Goal: Task Accomplishment & Management: Complete application form

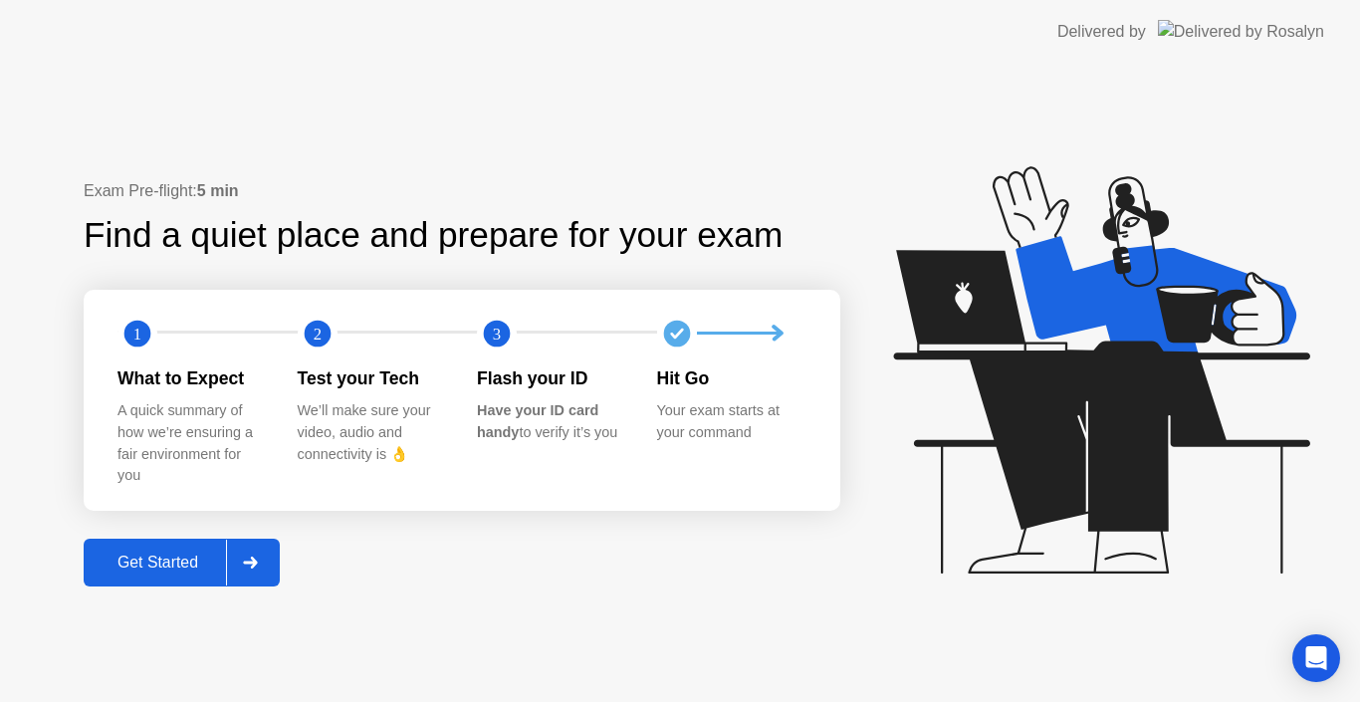
click at [168, 566] on div "Get Started" at bounding box center [158, 563] width 136 height 18
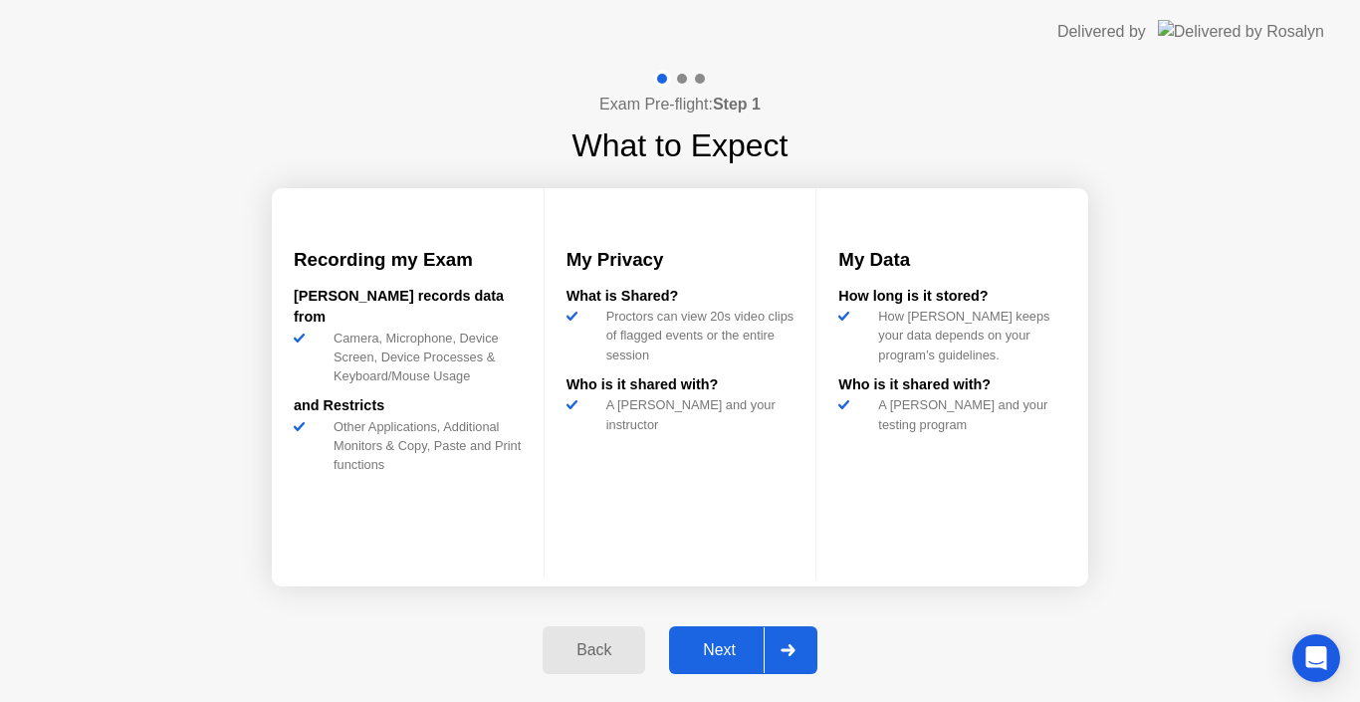
click at [725, 652] on div "Next" at bounding box center [719, 650] width 89 height 18
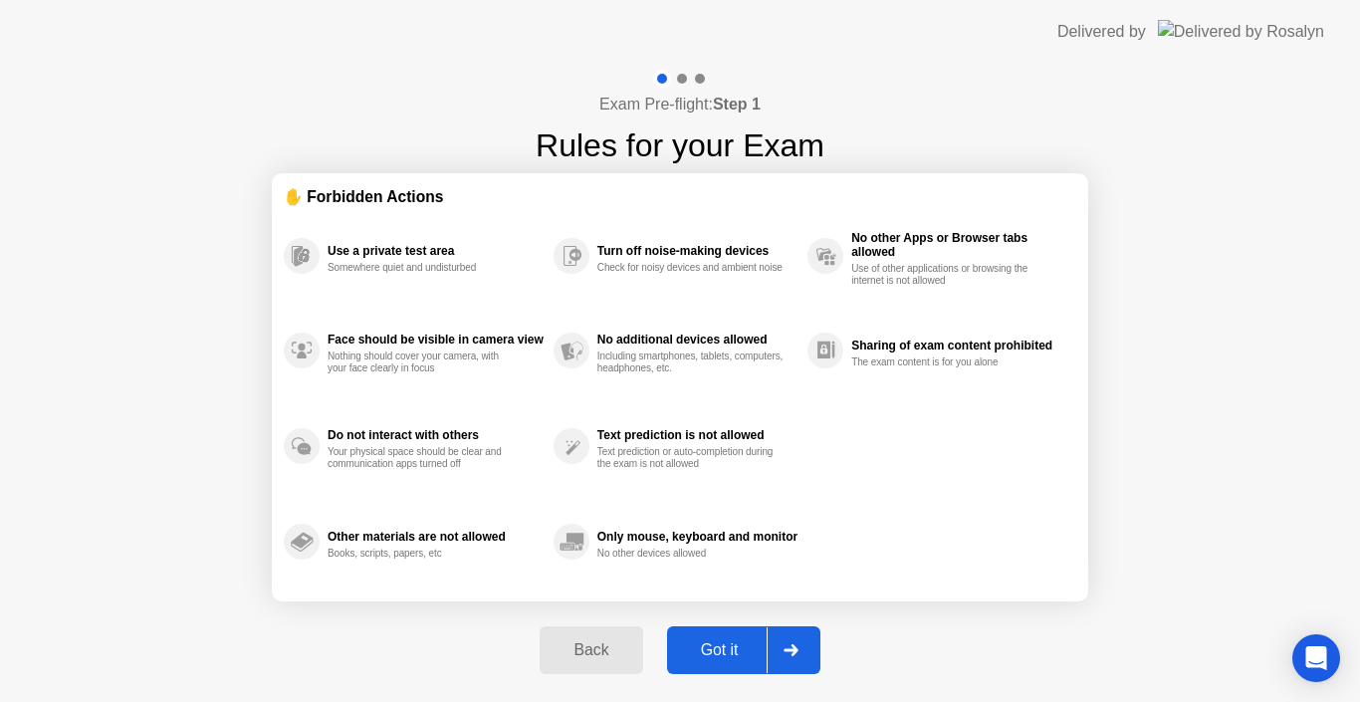
click at [725, 652] on div "Got it" at bounding box center [720, 650] width 94 height 18
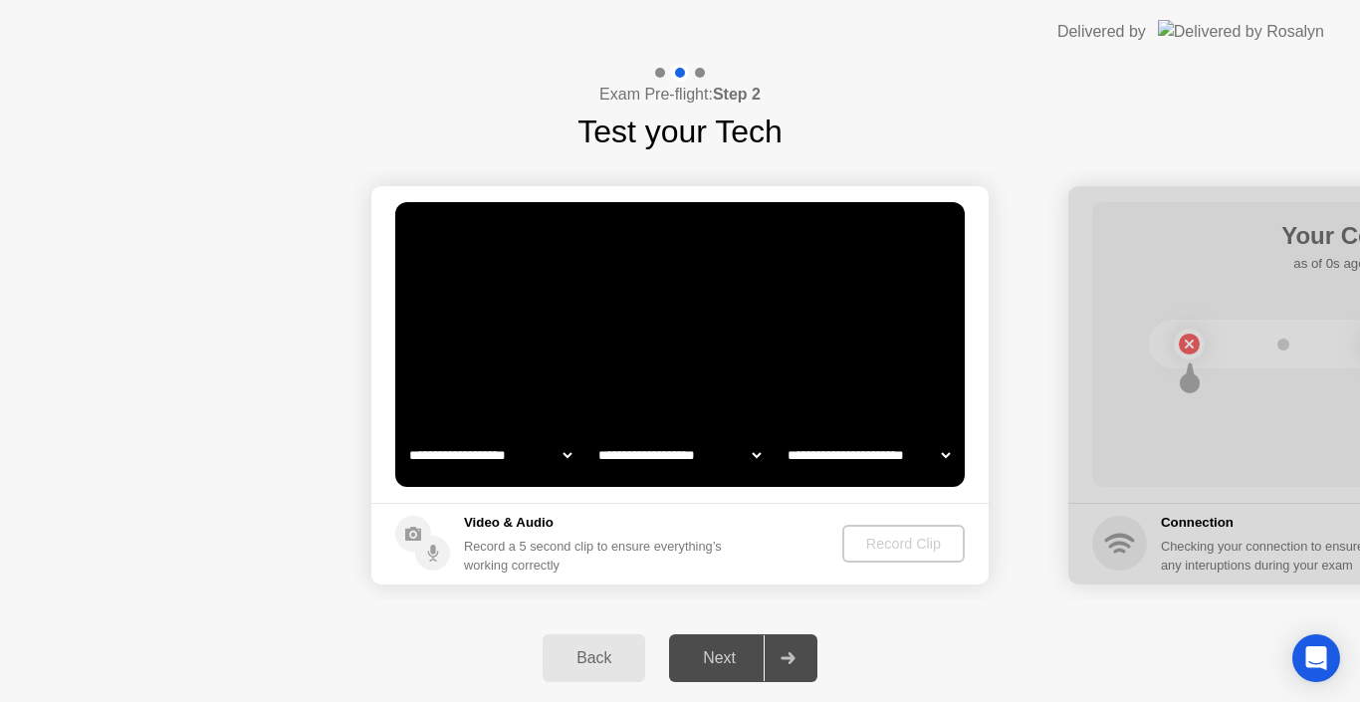
select select "**********"
select select "*******"
click at [890, 539] on div "Record Clip" at bounding box center [905, 544] width 107 height 16
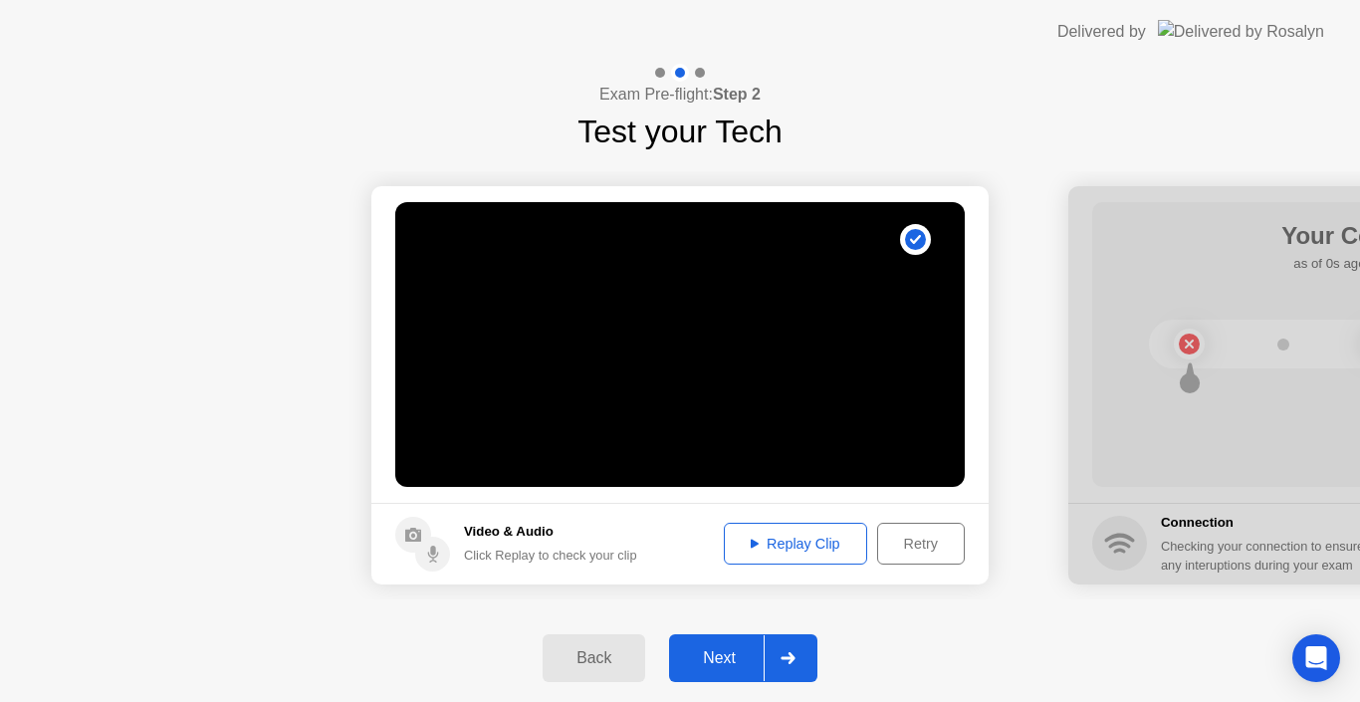
click at [727, 652] on div "Next" at bounding box center [719, 658] width 89 height 18
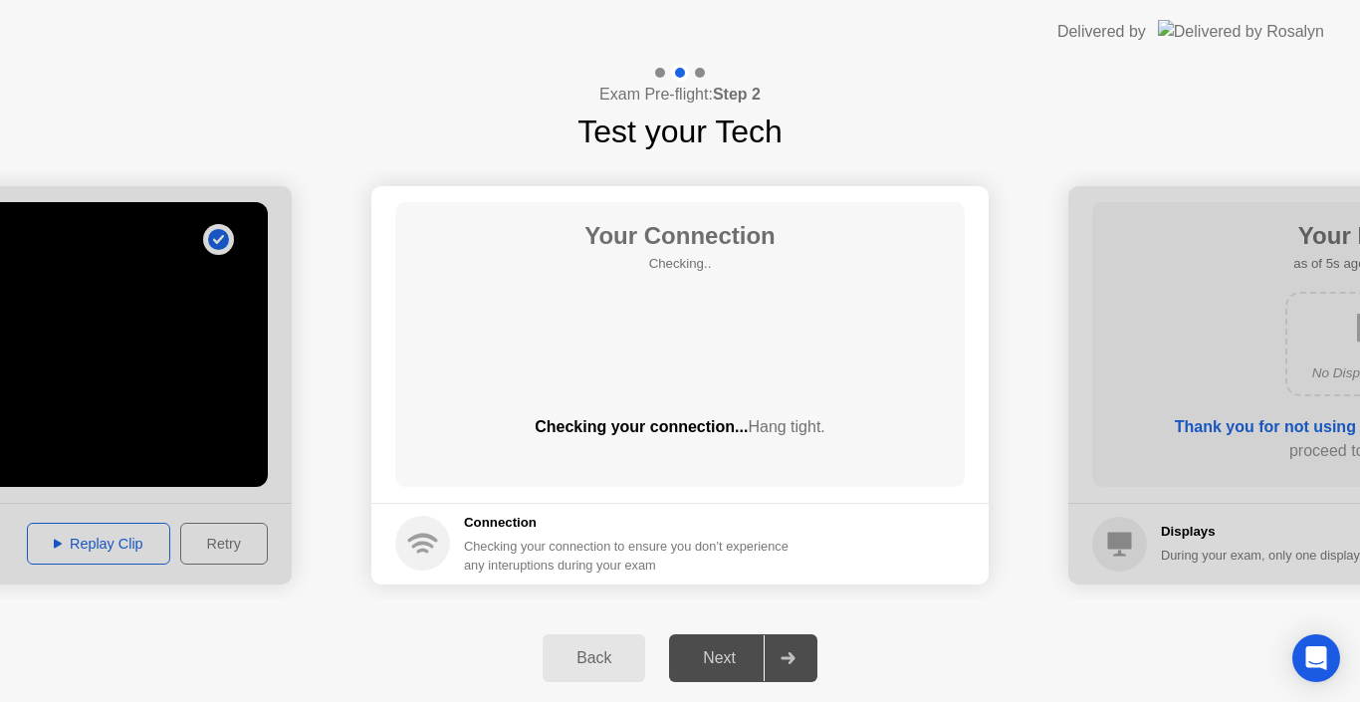
click at [727, 652] on div "Next" at bounding box center [719, 658] width 89 height 18
click at [738, 655] on div "Next" at bounding box center [719, 658] width 89 height 18
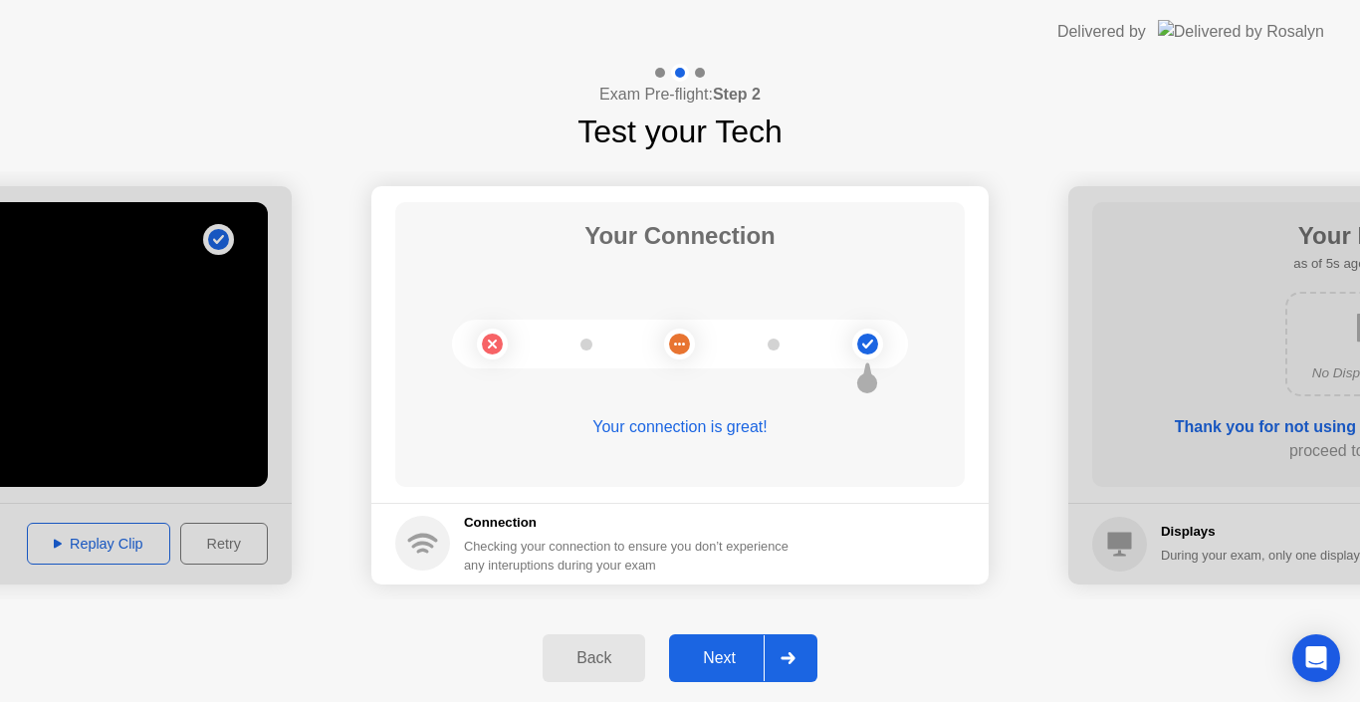
click at [726, 656] on div "Next" at bounding box center [719, 658] width 89 height 18
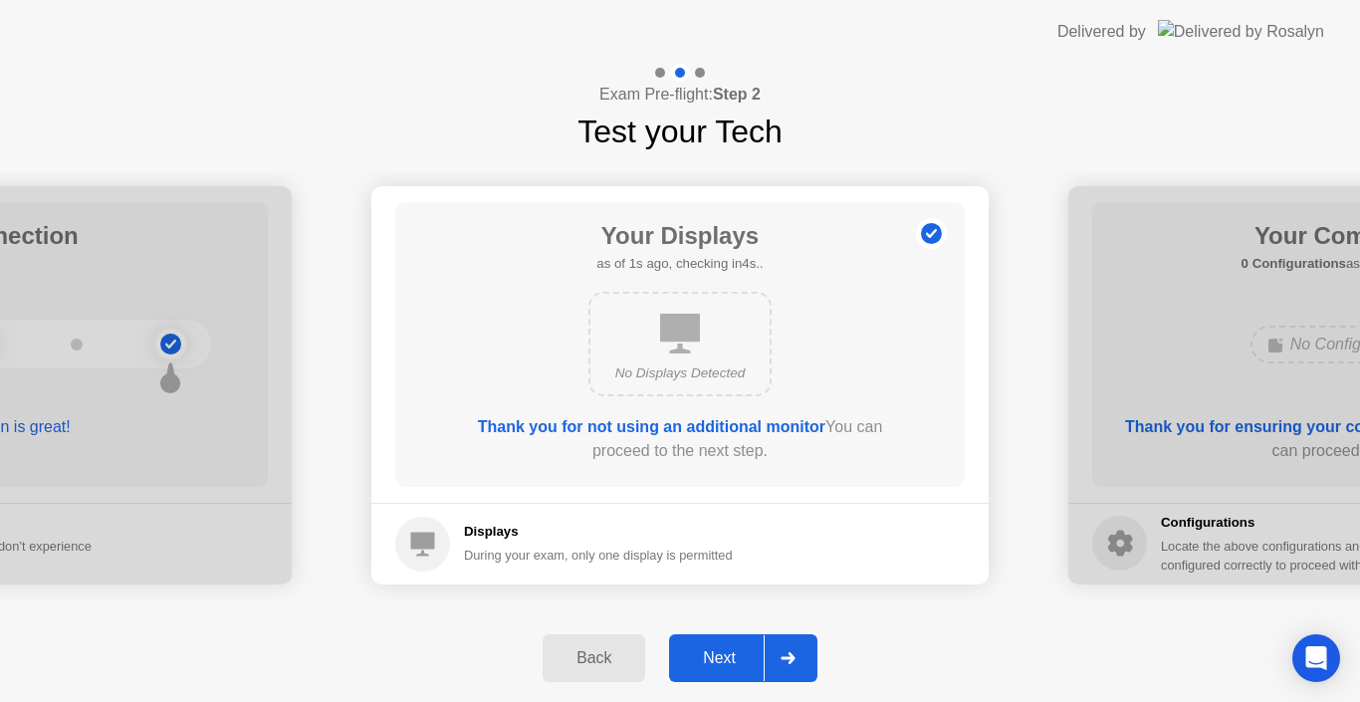
click at [726, 656] on div "Next" at bounding box center [719, 658] width 89 height 18
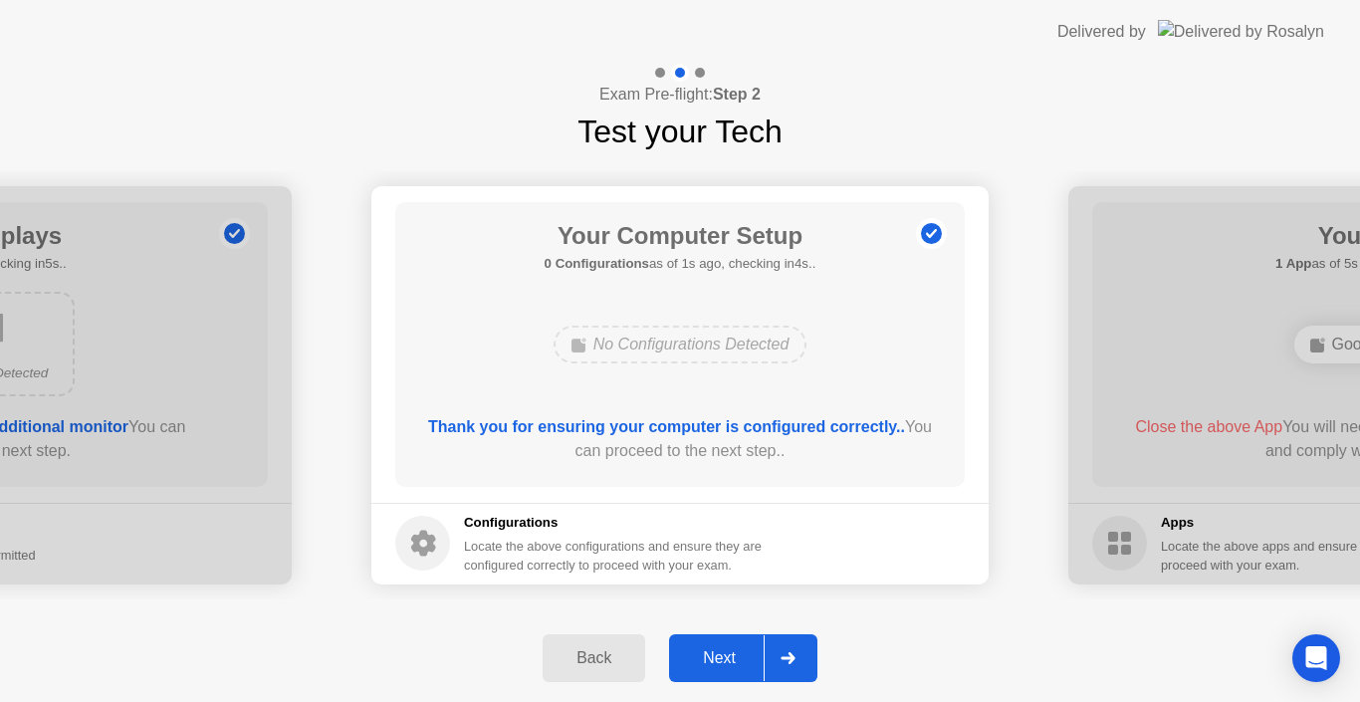
click at [726, 656] on div "Next" at bounding box center [719, 658] width 89 height 18
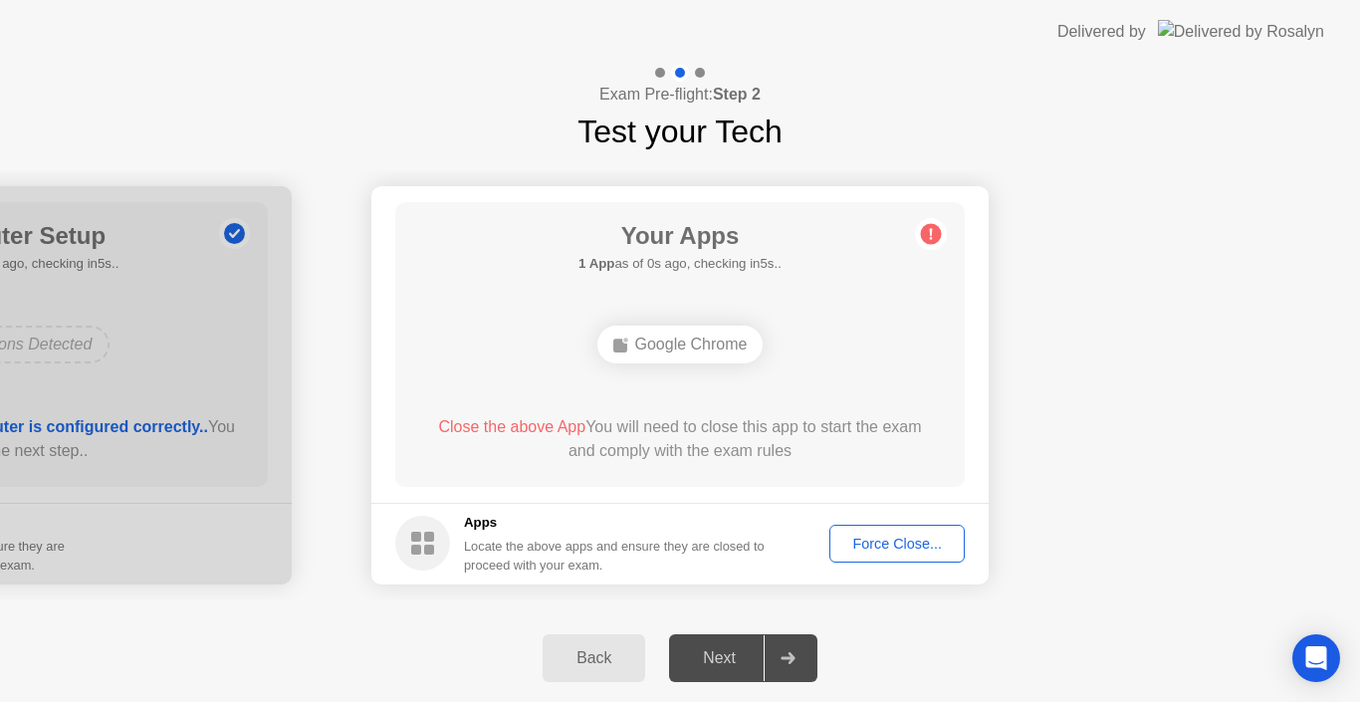
click at [906, 551] on div "Force Close..." at bounding box center [898, 544] width 122 height 16
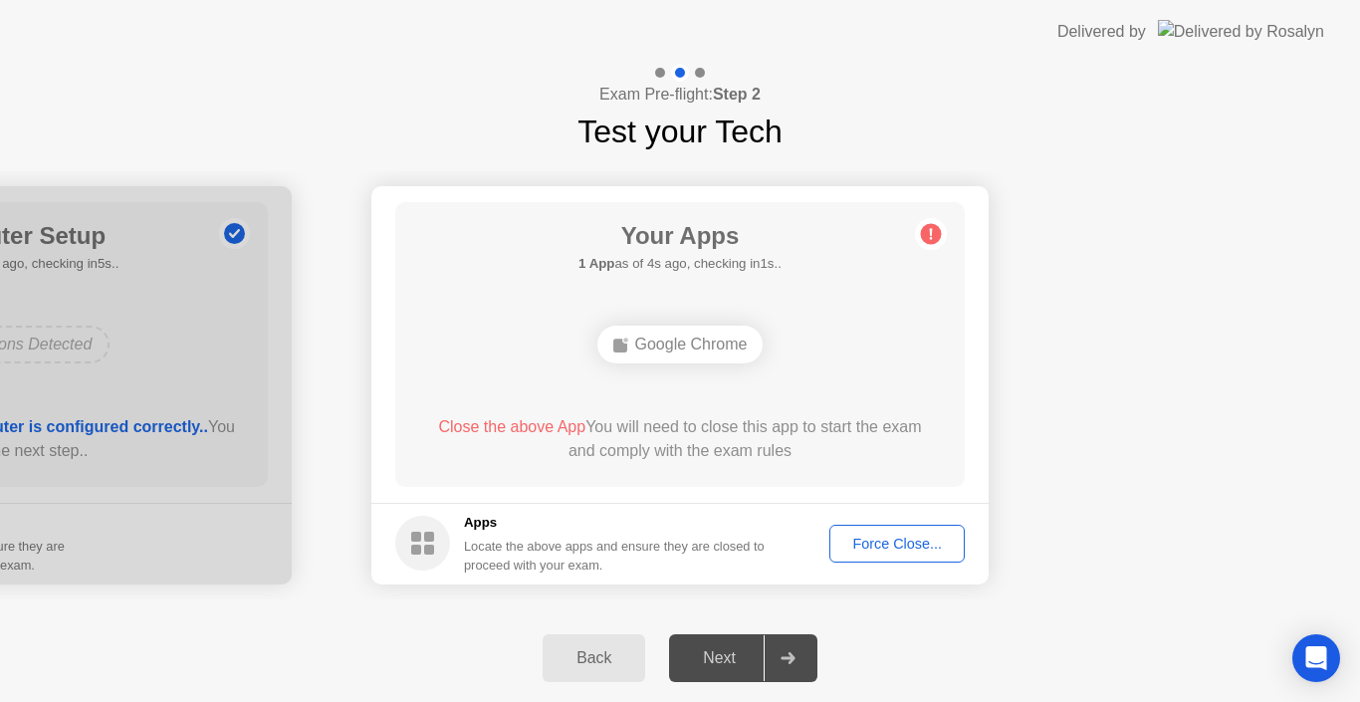
click at [890, 536] on div "Force Close..." at bounding box center [898, 544] width 122 height 16
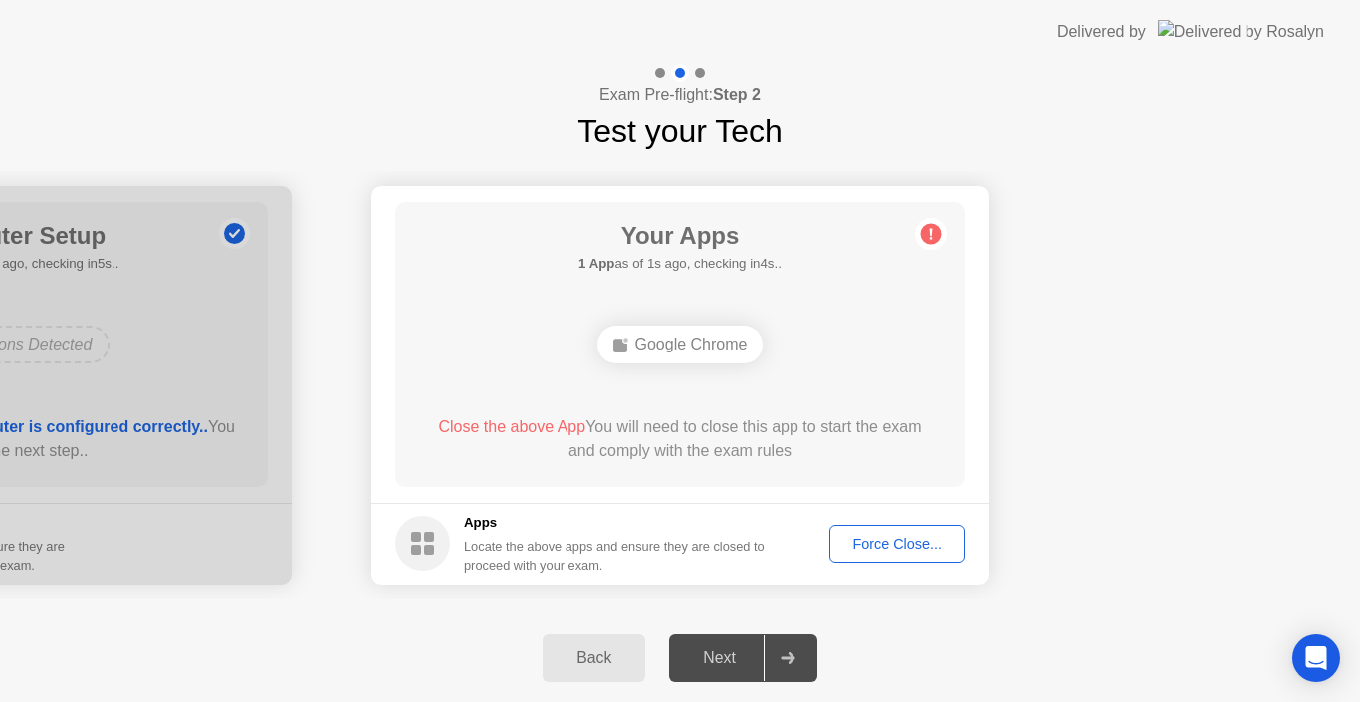
click at [905, 542] on div "Force Close..." at bounding box center [898, 544] width 122 height 16
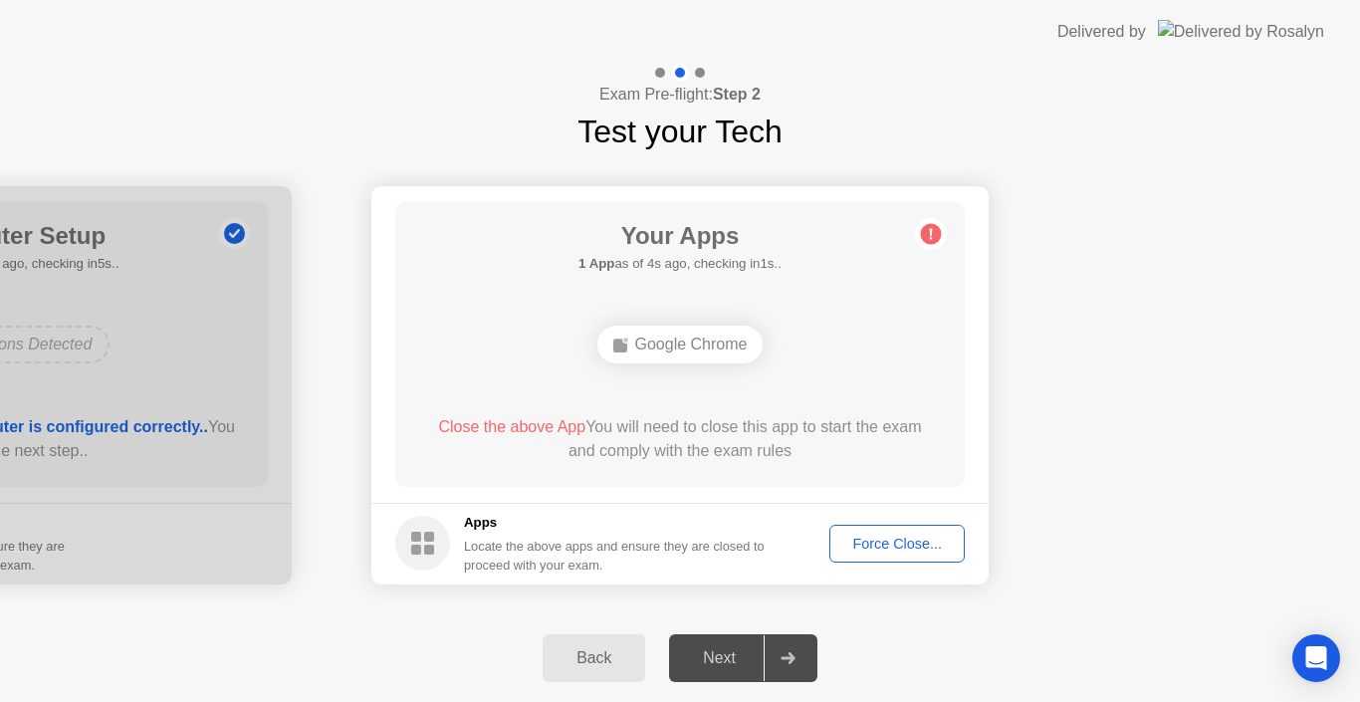
click at [907, 549] on div "Force Close..." at bounding box center [898, 544] width 122 height 16
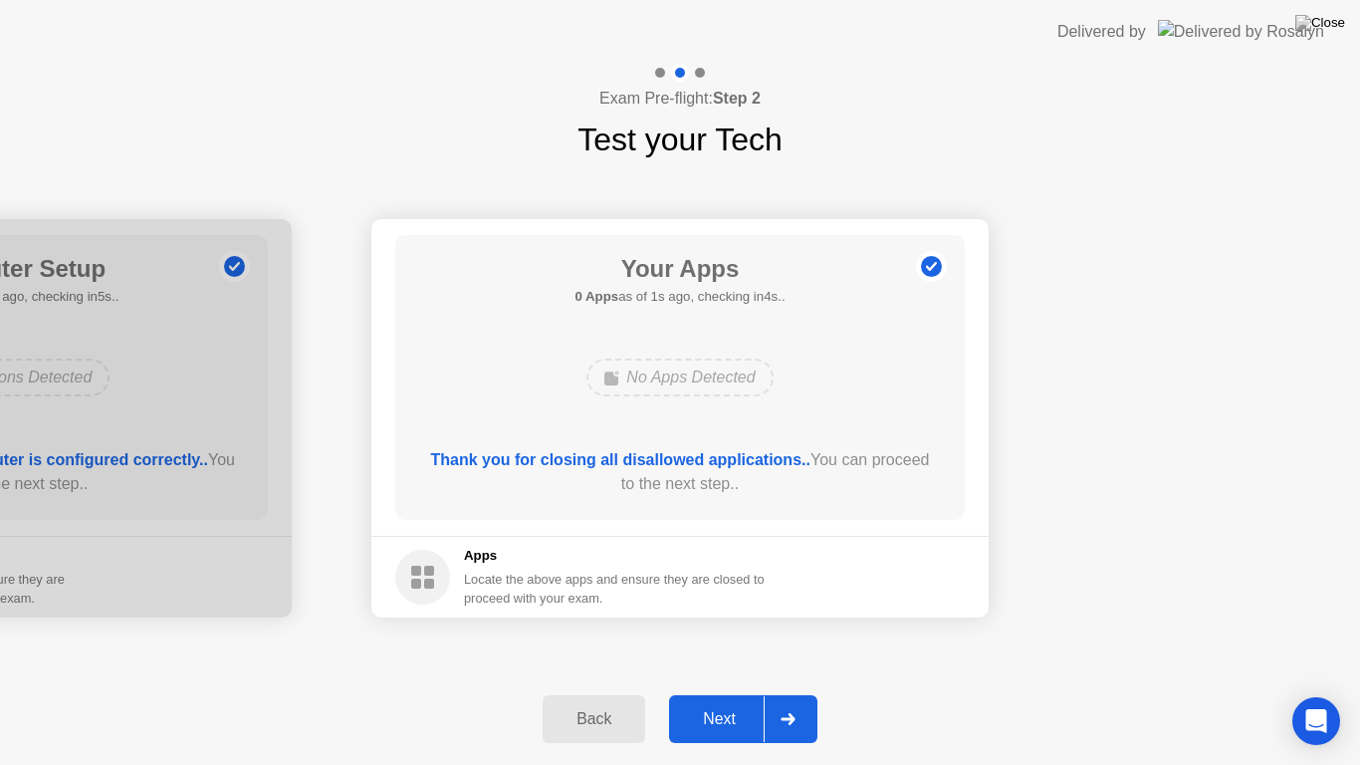
click at [726, 701] on div "Next" at bounding box center [719, 719] width 89 height 18
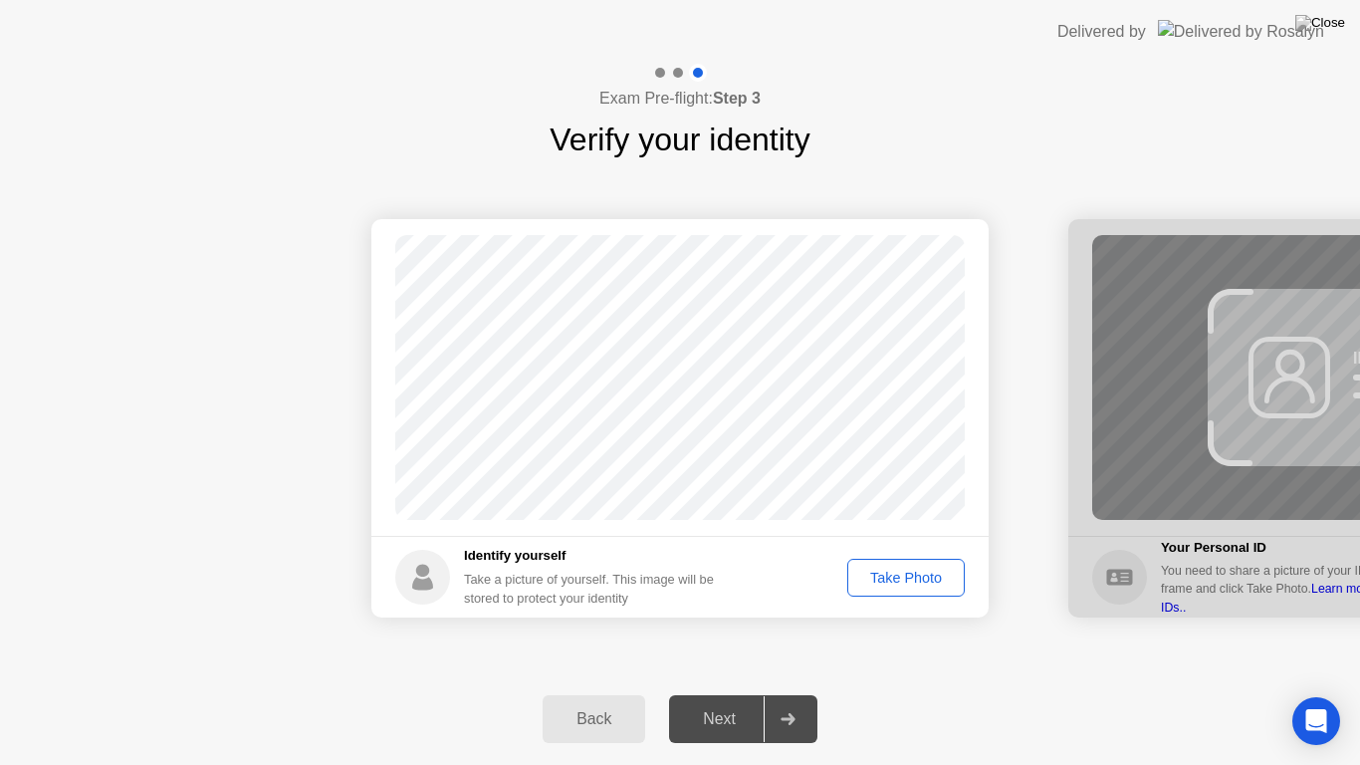
click at [895, 571] on div "Take Photo" at bounding box center [907, 578] width 104 height 16
click at [739, 701] on div "Next" at bounding box center [719, 719] width 89 height 18
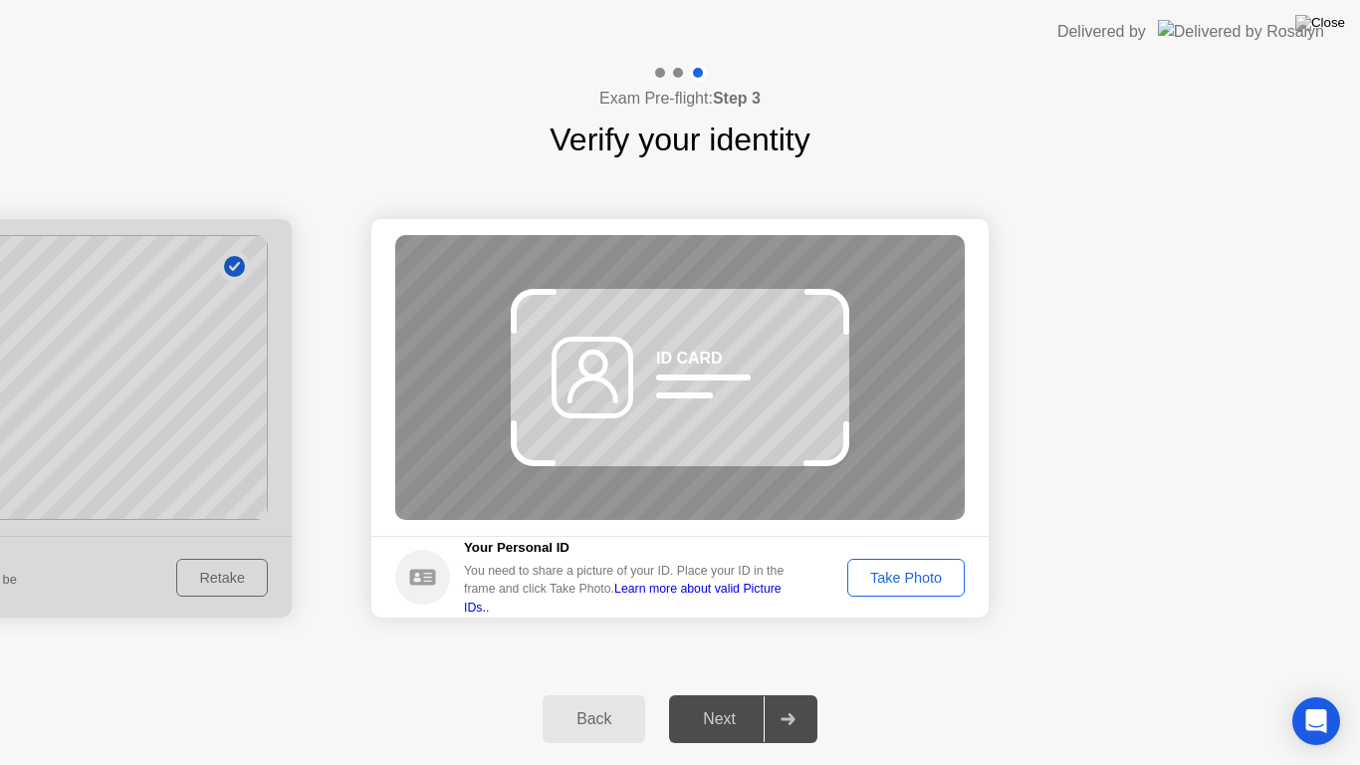
click at [899, 572] on div "Take Photo" at bounding box center [907, 578] width 104 height 16
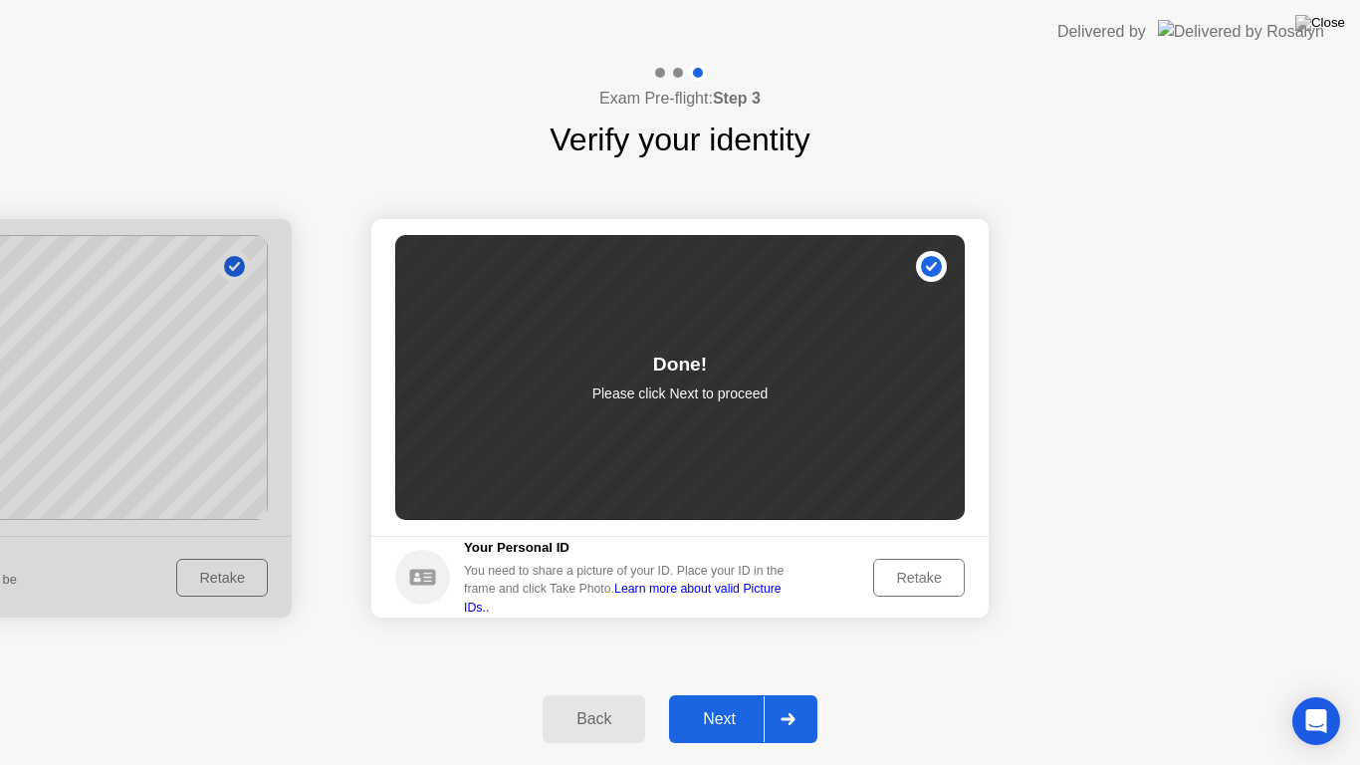
click at [724, 701] on div "Next" at bounding box center [719, 719] width 89 height 18
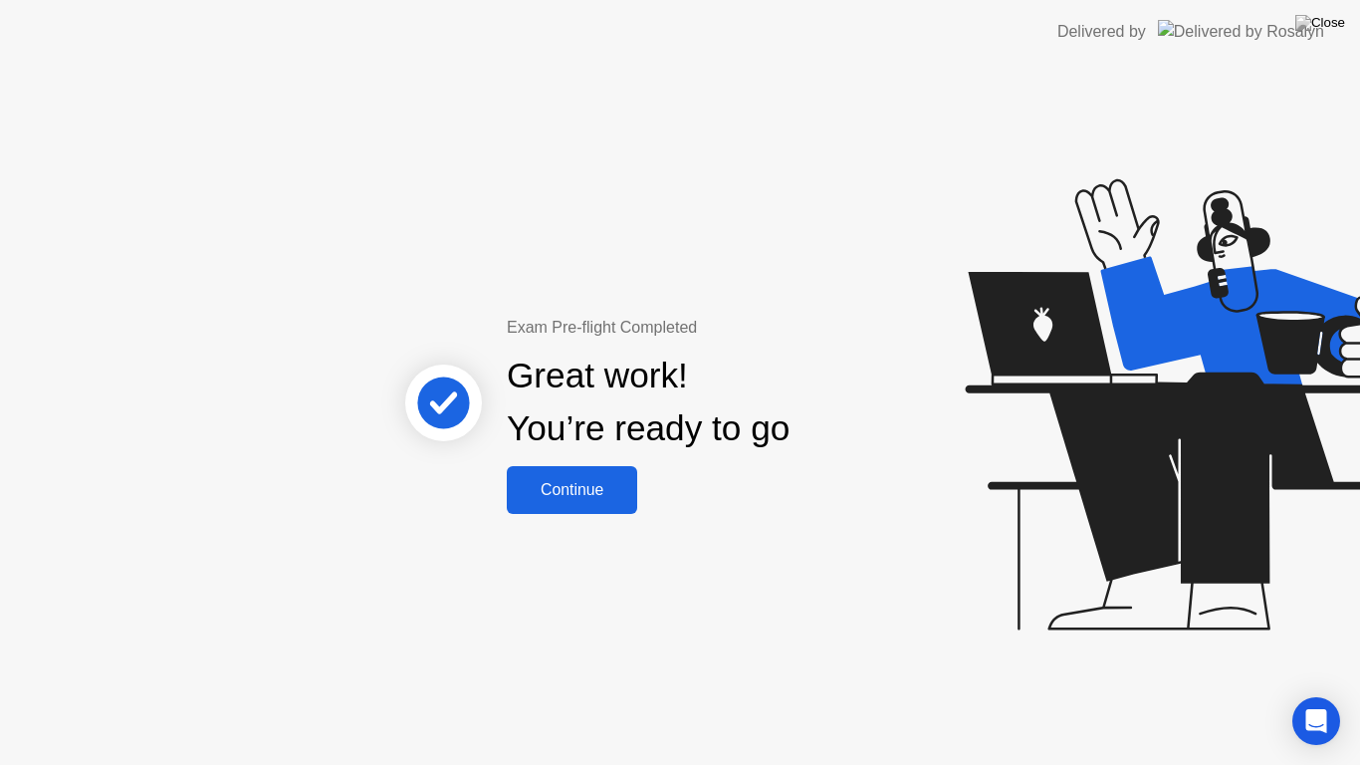
click at [579, 499] on div "Continue" at bounding box center [572, 490] width 119 height 18
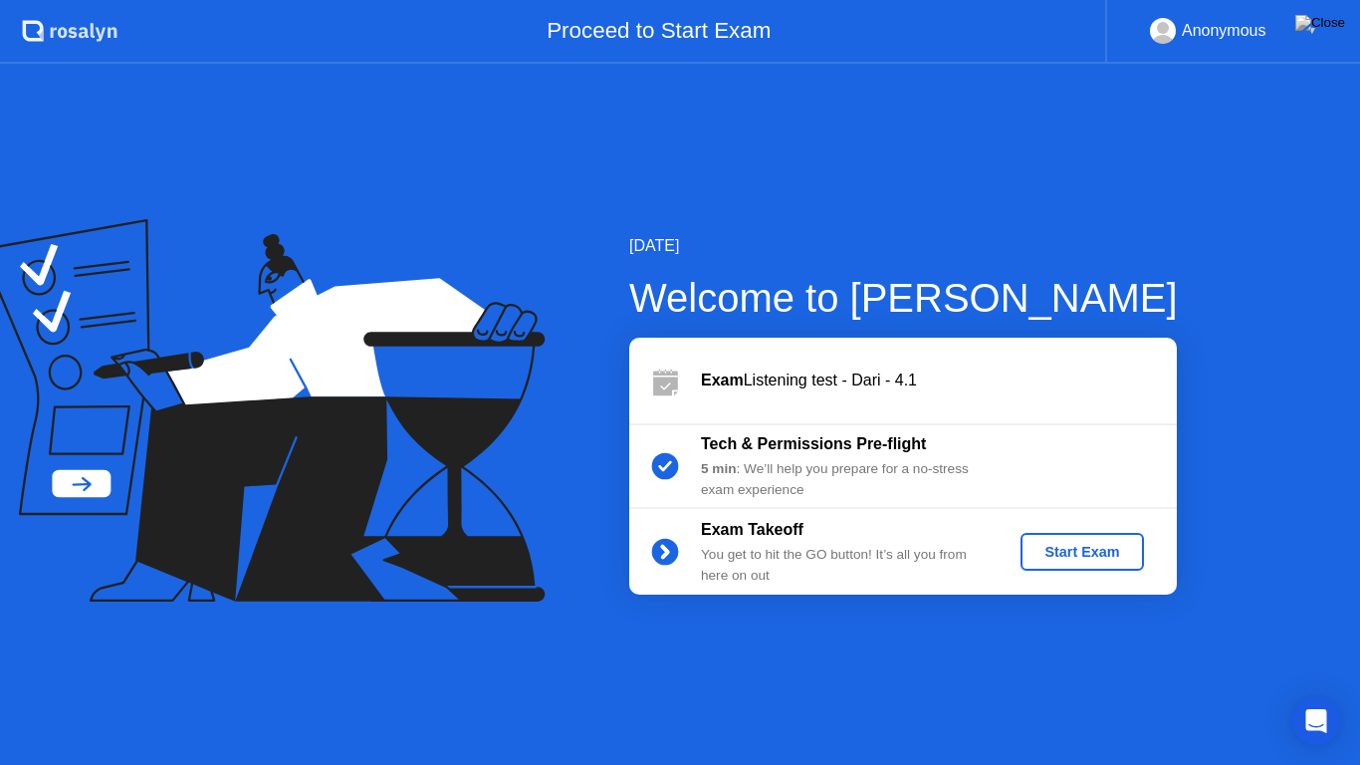
click at [1059, 545] on div "Start Exam" at bounding box center [1082, 552] width 107 height 16
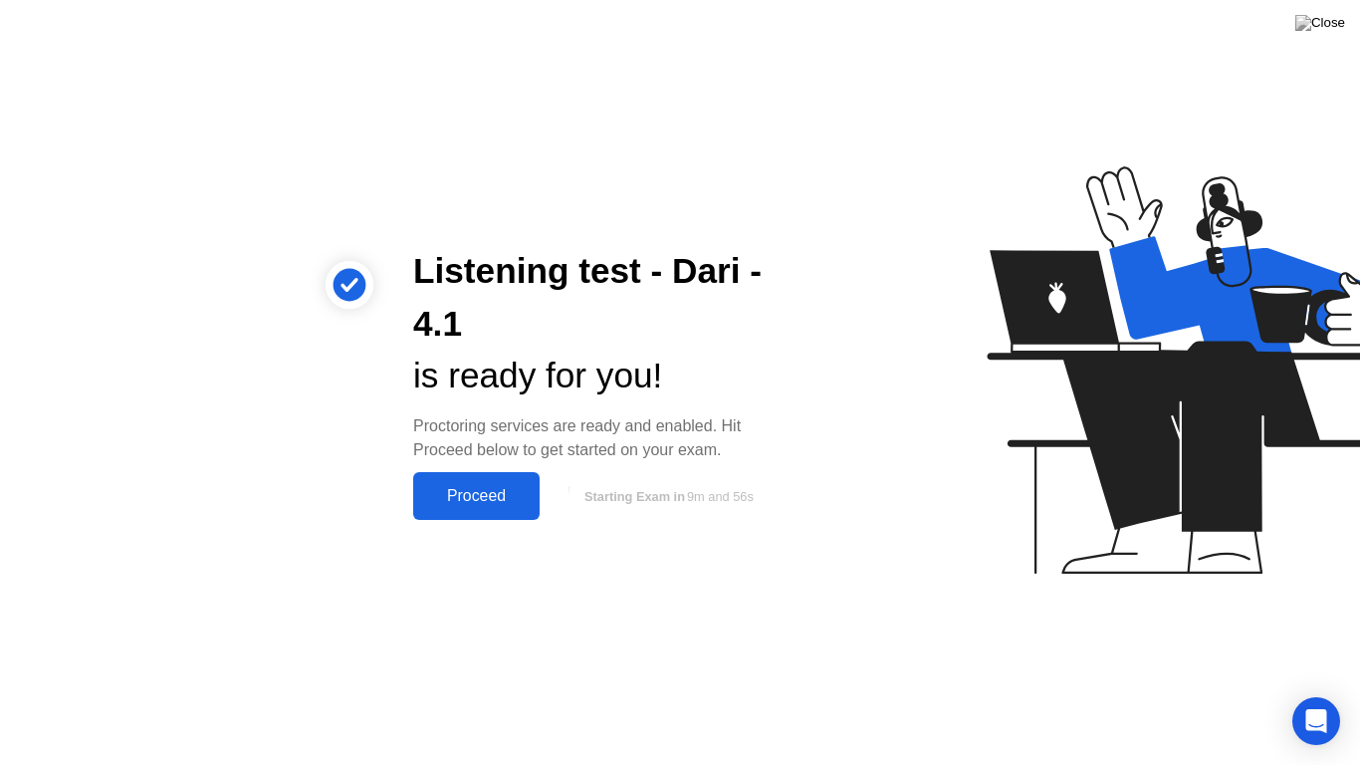
click at [483, 499] on div "Proceed" at bounding box center [476, 496] width 115 height 18
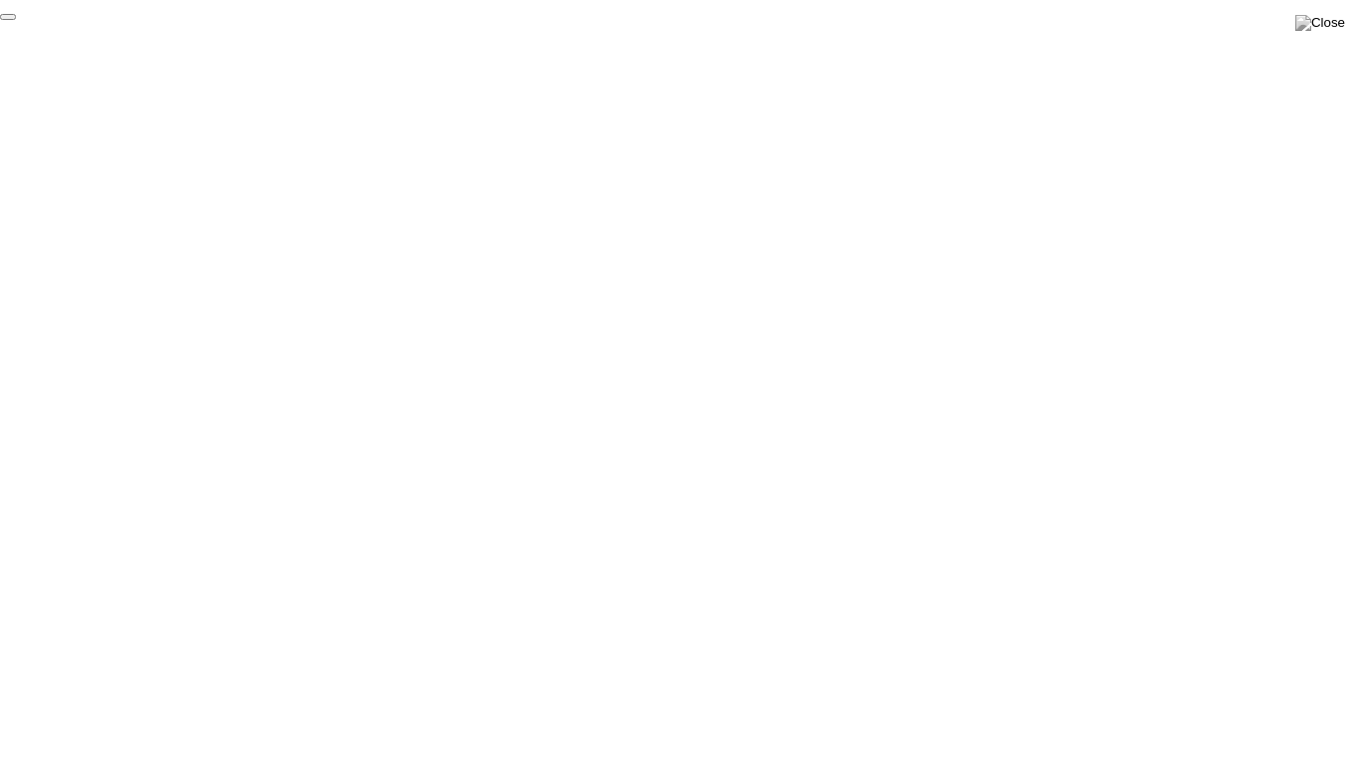
click div "End Proctoring Session"
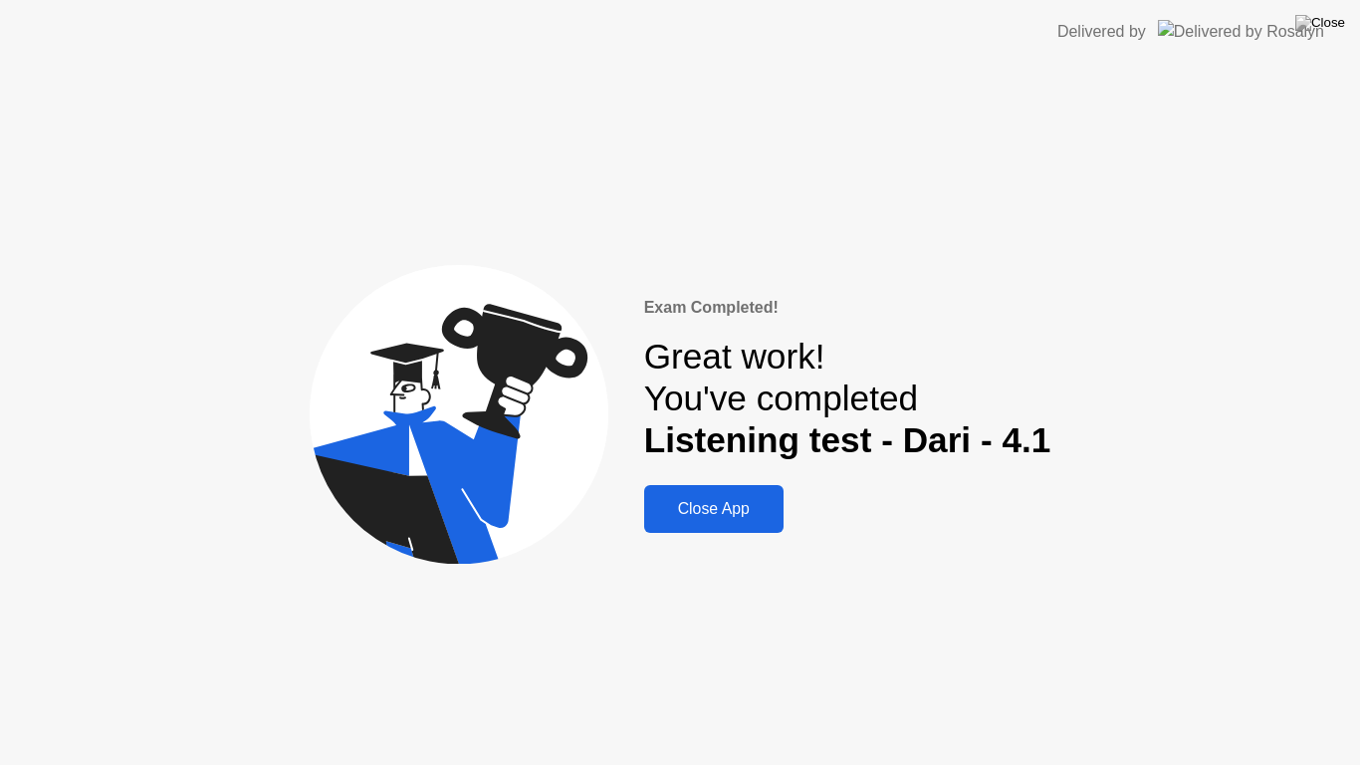
click at [727, 500] on div "Close App" at bounding box center [713, 509] width 127 height 18
